Goal: Check status: Verify the current state of an ongoing process or item

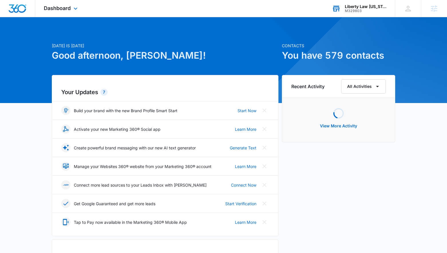
click at [375, 6] on div "Liberty Law [US_STATE]" at bounding box center [366, 6] width 42 height 5
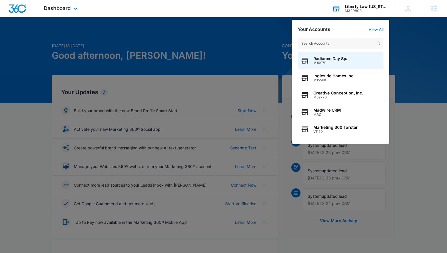
click at [367, 43] on input "text" at bounding box center [341, 43] width 86 height 11
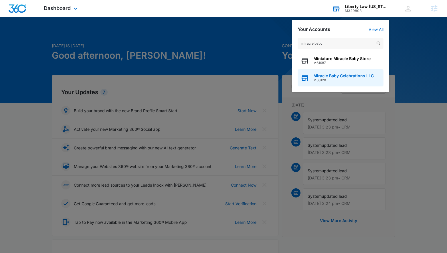
type input "miracle baby"
click at [353, 78] on span "M38128" at bounding box center [344, 80] width 60 height 4
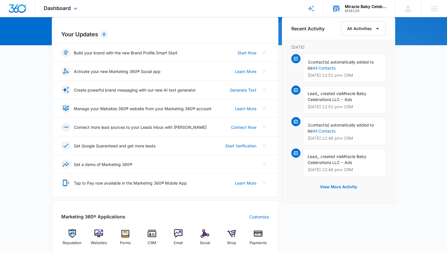
scroll to position [171, 0]
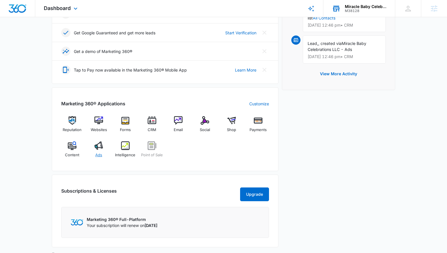
click at [101, 153] on span "Ads" at bounding box center [98, 155] width 7 height 6
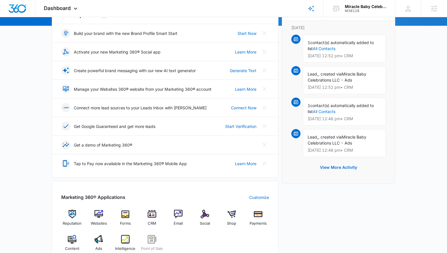
scroll to position [106, 0]
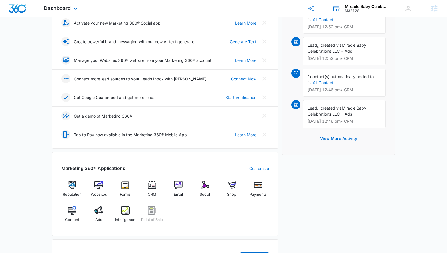
click at [362, 12] on div "M38128" at bounding box center [366, 11] width 42 height 4
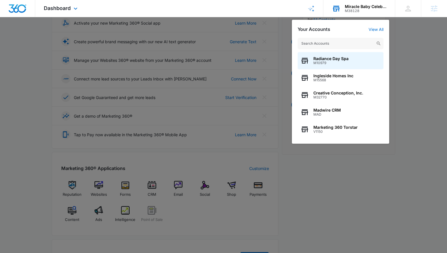
click at [358, 39] on input "text" at bounding box center [341, 43] width 86 height 11
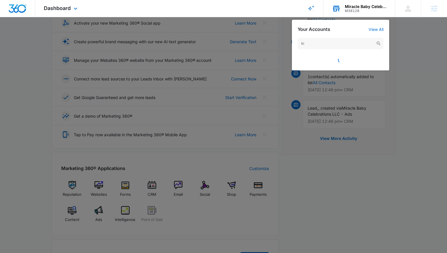
type input "k"
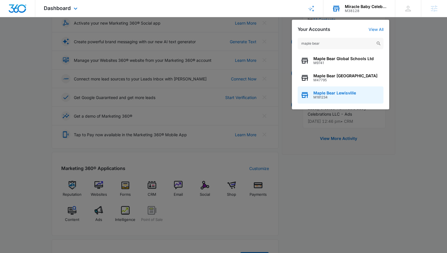
type input "maple bear"
click at [349, 91] on span "Maple Bear Lewisville" at bounding box center [335, 93] width 43 height 5
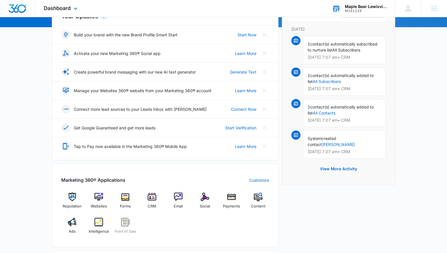
scroll to position [118, 0]
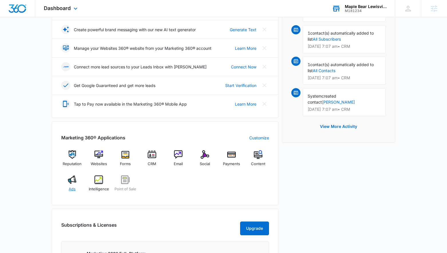
click at [67, 177] on div "Ads" at bounding box center [72, 186] width 22 height 21
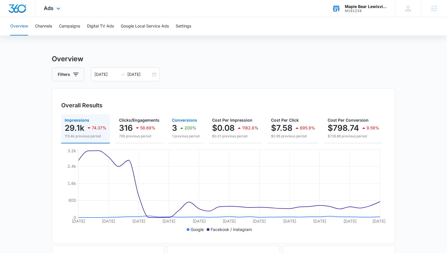
click at [192, 129] on p "200%" at bounding box center [191, 128] width 12 height 4
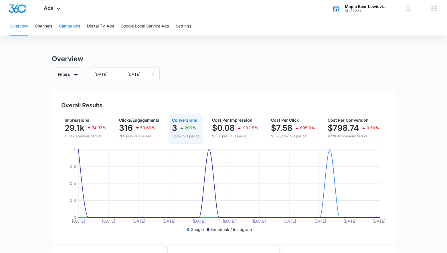
click at [79, 29] on button "Campaigns" at bounding box center [69, 26] width 21 height 18
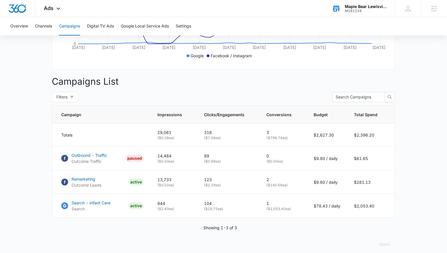
scroll to position [179, 0]
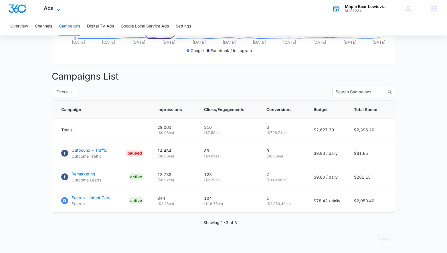
click at [57, 9] on icon at bounding box center [58, 10] width 7 height 7
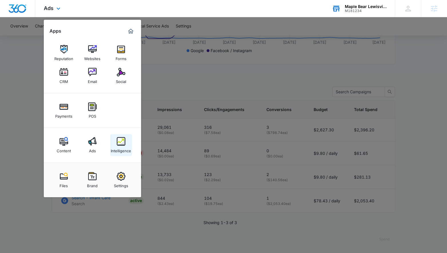
click at [118, 148] on div "Intelligence" at bounding box center [121, 149] width 20 height 7
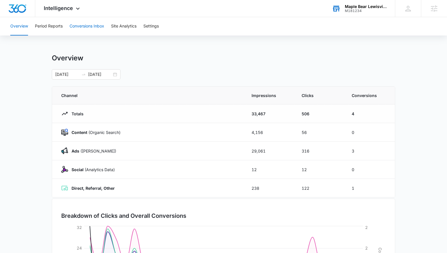
click at [93, 28] on button "Conversions Inbox" at bounding box center [87, 26] width 35 height 18
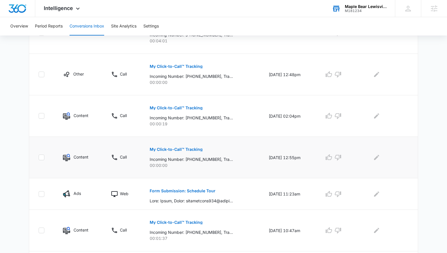
scroll to position [283, 0]
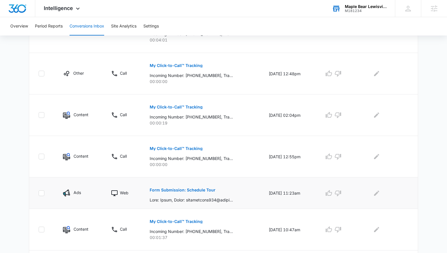
click at [178, 190] on p "Form Submission: Schedule Tour" at bounding box center [183, 190] width 66 height 4
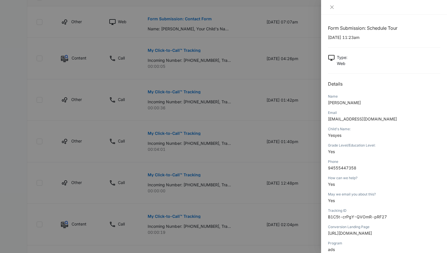
scroll to position [157, 0]
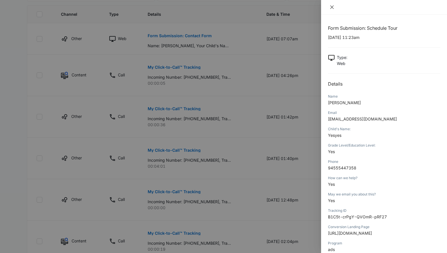
click at [331, 9] on button "Close" at bounding box center [332, 7] width 8 height 5
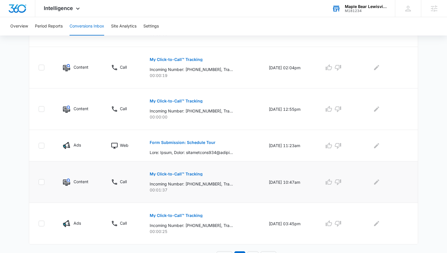
scroll to position [340, 0]
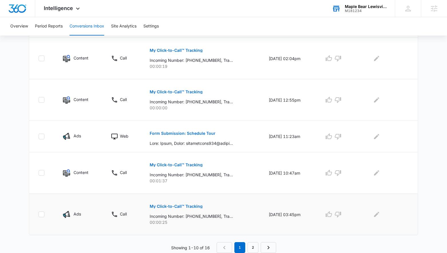
click at [176, 203] on button "My Click-to-Call™ Tracking" at bounding box center [176, 207] width 53 height 14
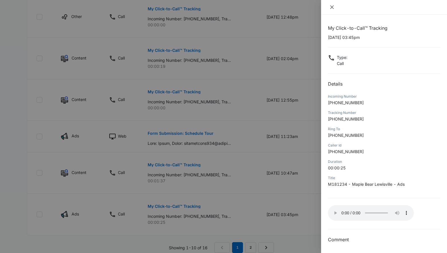
click at [332, 6] on icon "close" at bounding box center [332, 7] width 5 height 5
click at [332, 6] on div at bounding box center [384, 7] width 126 height 15
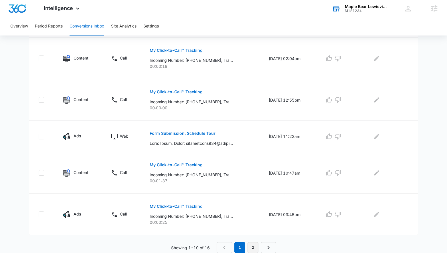
click at [250, 246] on link "2" at bounding box center [253, 247] width 11 height 11
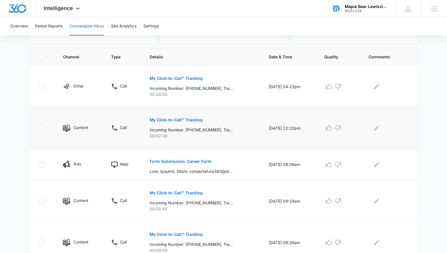
scroll to position [169, 0]
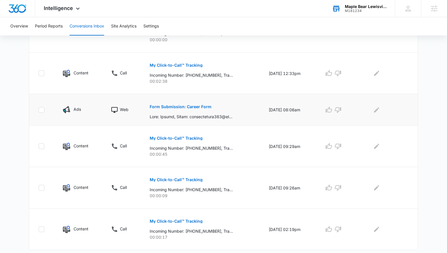
click at [189, 106] on p "Form Submission: Career Form" at bounding box center [181, 107] width 62 height 4
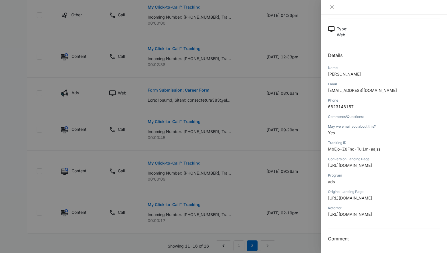
scroll to position [206, 0]
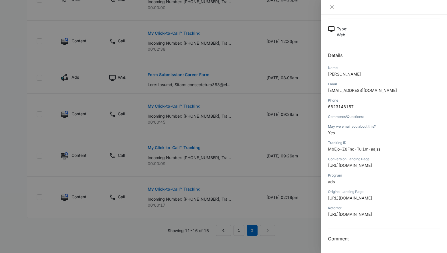
click at [122, 223] on div at bounding box center [223, 126] width 447 height 253
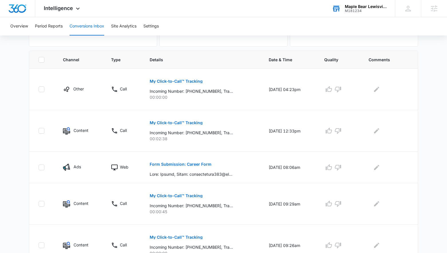
scroll to position [184, 0]
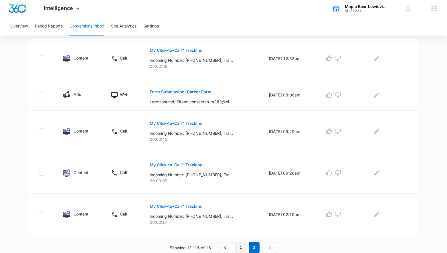
click at [239, 243] on link "1" at bounding box center [241, 247] width 11 height 11
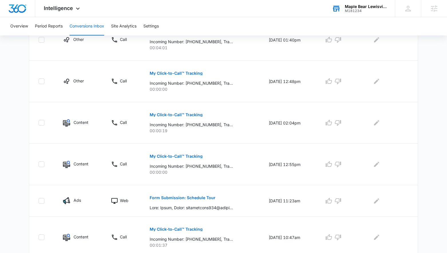
scroll to position [340, 0]
